Goal: Task Accomplishment & Management: Use online tool/utility

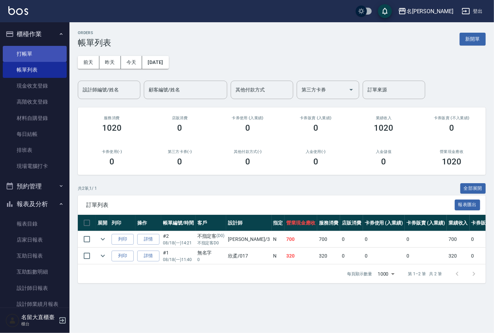
click at [25, 52] on link "打帳單" at bounding box center [35, 54] width 64 height 16
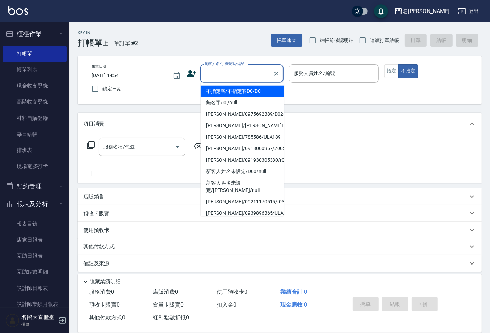
click at [231, 74] on input "顧客姓名/手機號碼/編號" at bounding box center [236, 73] width 67 height 12
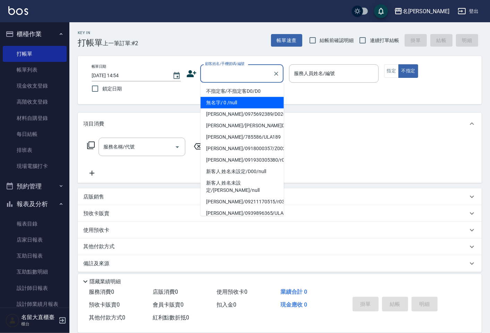
click at [231, 98] on li "無名字/ 0 /null" at bounding box center [242, 102] width 83 height 11
type input "無名字/ 0 /null"
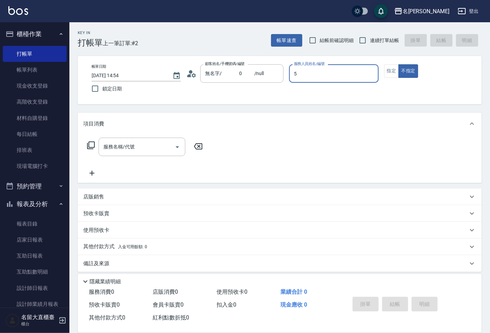
type input "[PERSON_NAME]-5"
type button "false"
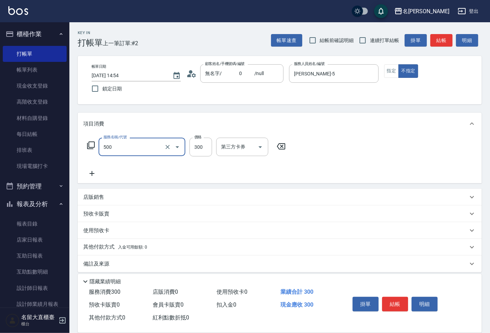
type input "洗髮(500)"
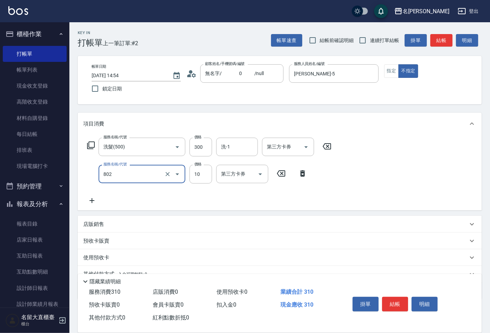
type input "[PERSON_NAME](802)"
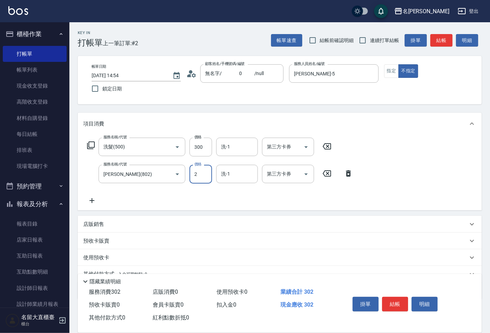
type input "20"
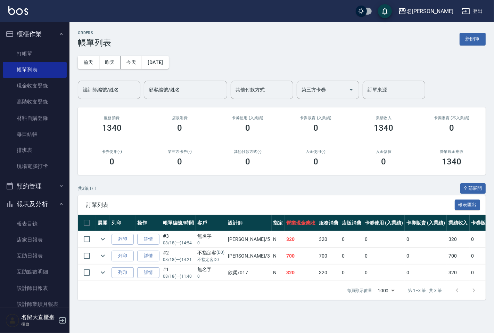
click at [231, 99] on div "其他付款方式 其他付款方式" at bounding box center [262, 90] width 62 height 18
drag, startPoint x: 231, startPoint y: 99, endPoint x: 170, endPoint y: 24, distance: 96.3
click at [232, 93] on div "其他付款方式 其他付款方式" at bounding box center [262, 90] width 62 height 18
